Goal: Task Accomplishment & Management: Use online tool/utility

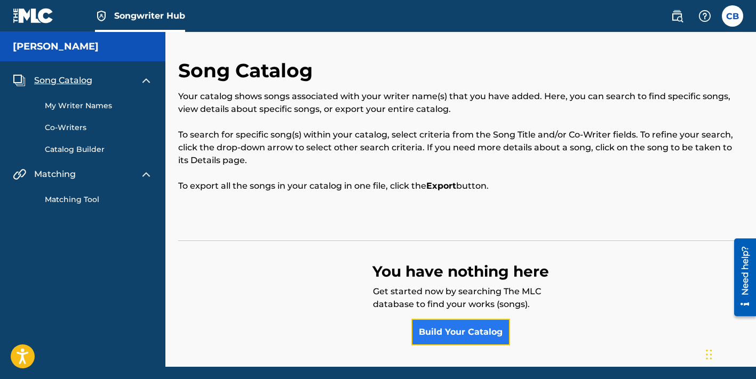
click at [485, 331] on link "Build Your Catalog" at bounding box center [460, 332] width 99 height 27
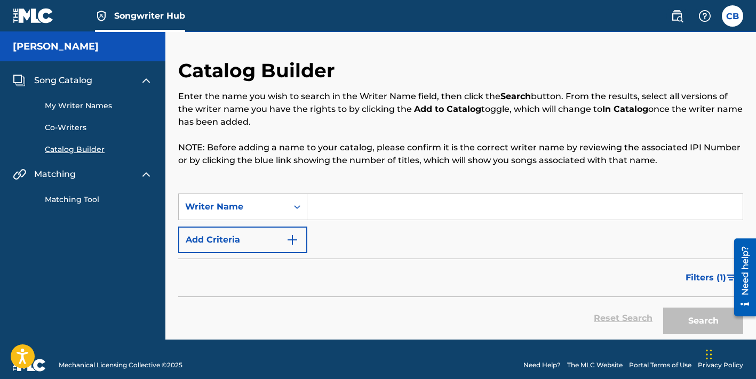
click at [83, 196] on link "Matching Tool" at bounding box center [99, 199] width 108 height 11
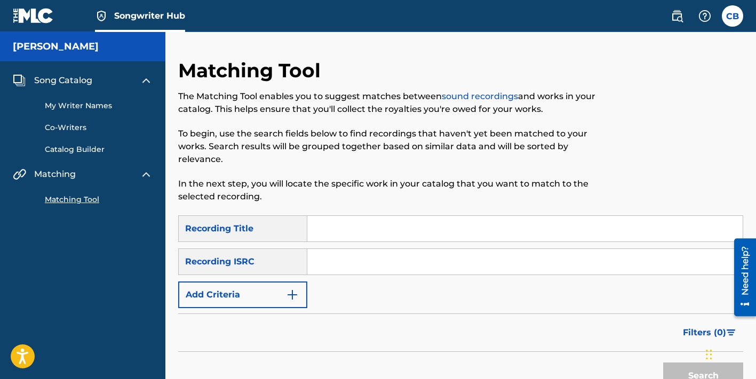
click at [342, 249] on input "Search Form" at bounding box center [524, 262] width 435 height 26
click at [323, 225] on input "Search Form" at bounding box center [524, 229] width 435 height 26
type input "HGxAR"
click at [335, 255] on input "Search Form" at bounding box center [524, 262] width 435 height 26
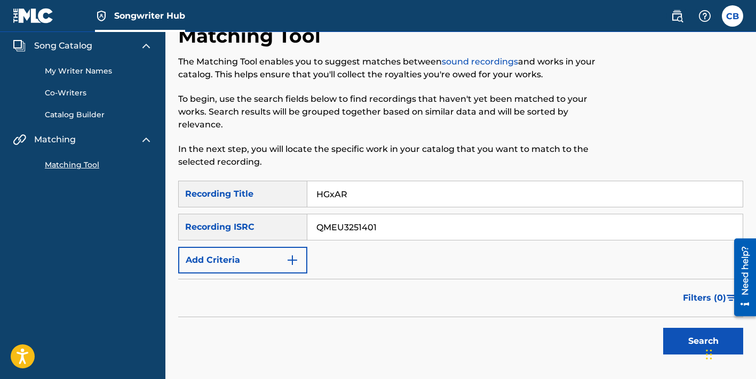
scroll to position [39, 0]
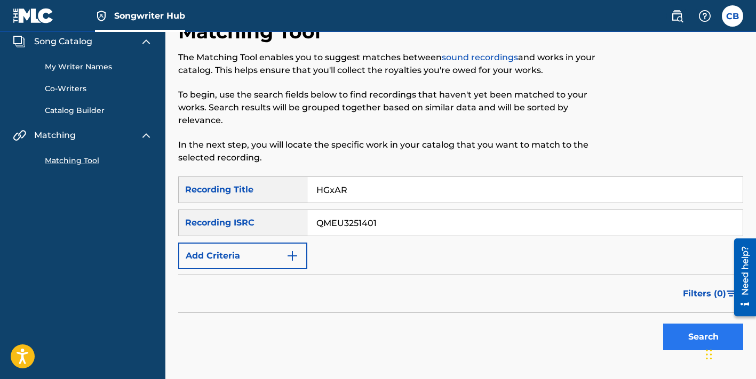
type input "QMEU3251401"
click at [683, 331] on button "Search" at bounding box center [703, 337] width 80 height 27
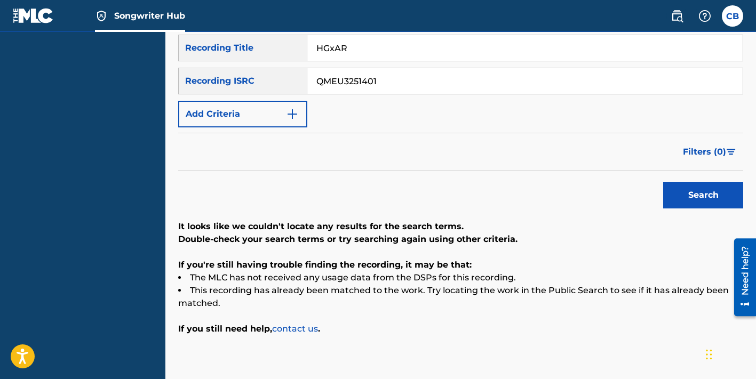
scroll to position [0, 0]
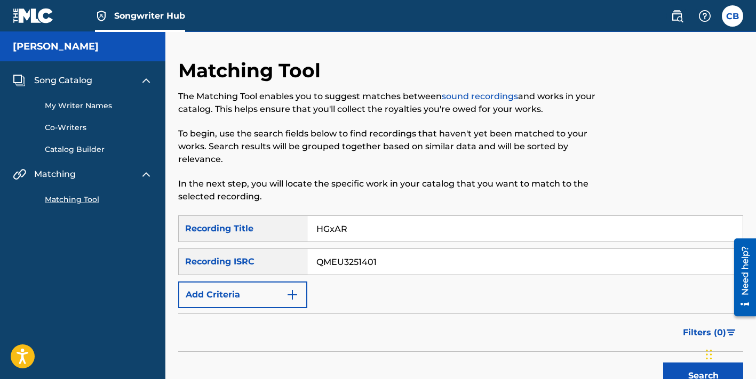
click at [69, 103] on link "My Writer Names" at bounding box center [99, 105] width 108 height 11
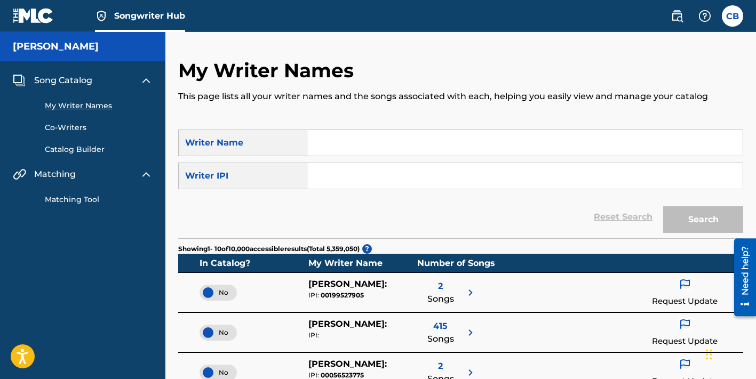
click at [327, 172] on input "Search Form" at bounding box center [524, 176] width 435 height 26
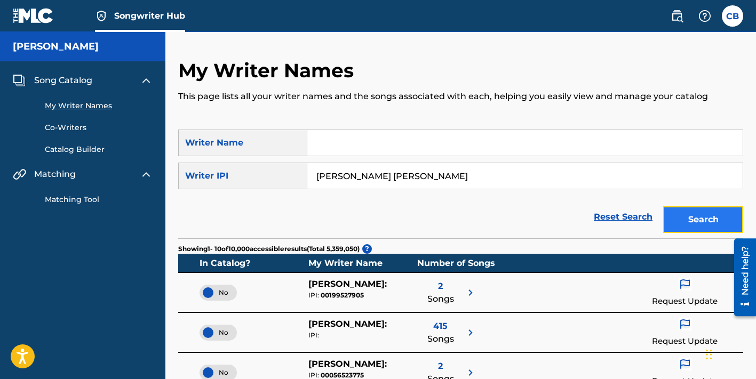
click at [694, 214] on button "Search" at bounding box center [703, 219] width 80 height 27
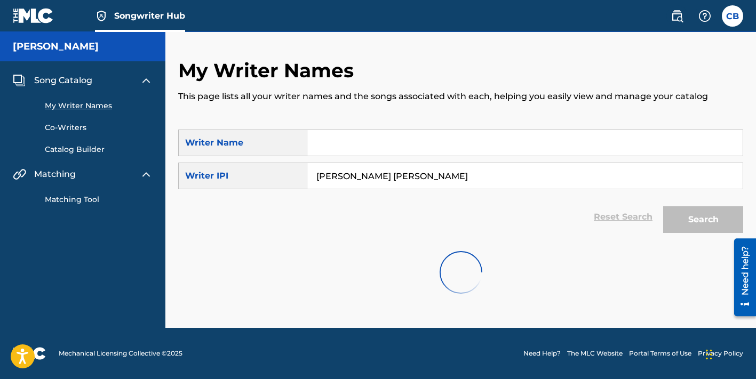
click at [440, 174] on input "[PERSON_NAME] [PERSON_NAME]" at bounding box center [524, 176] width 435 height 26
type input "C"
